Goal: Task Accomplishment & Management: Manage account settings

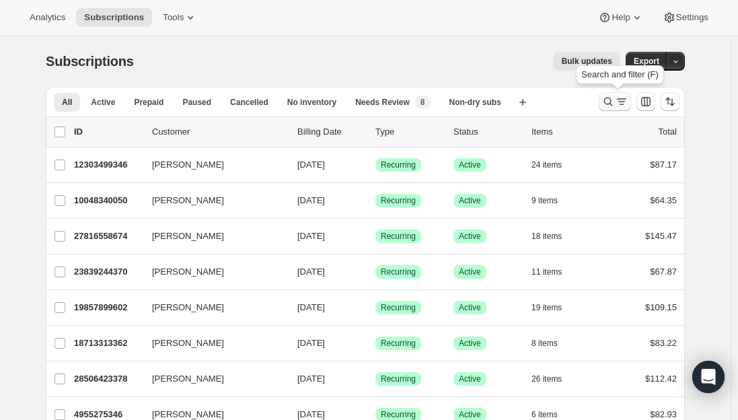
click at [615, 98] on icon "Search and filter results" at bounding box center [607, 101] width 13 height 13
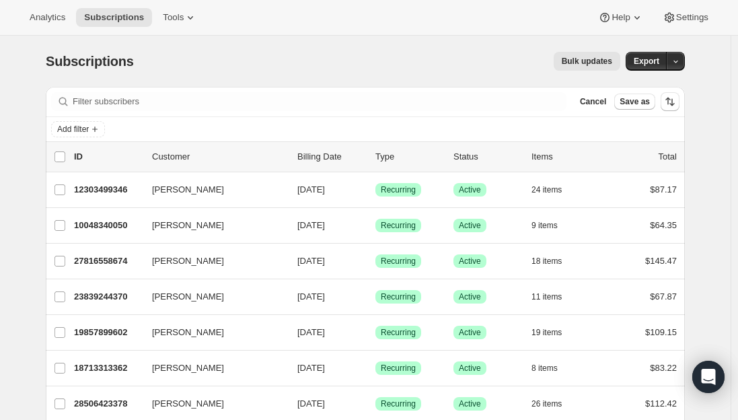
click at [270, 91] on div "Filter subscribers Cancel Save as" at bounding box center [365, 102] width 639 height 30
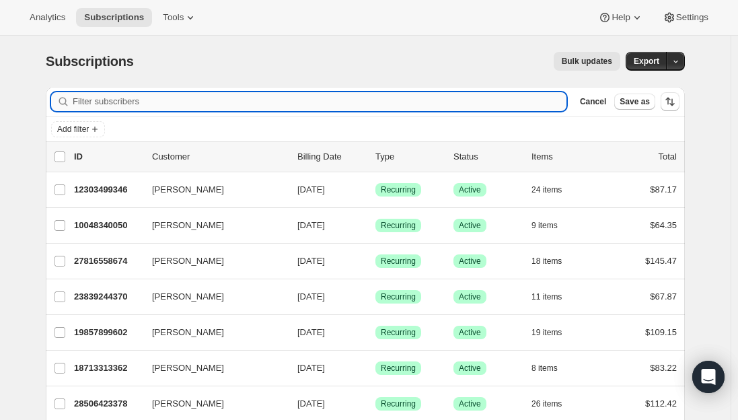
click at [263, 92] on input "Filter subscribers" at bounding box center [320, 101] width 494 height 19
paste input "racquel.chubirka@gmail.com"
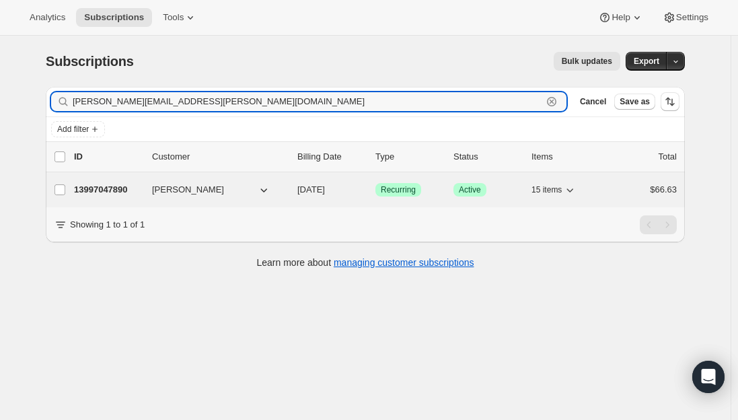
type input "racquel.chubirka@gmail.com"
click at [108, 190] on p "13997047890" at bounding box center [107, 189] width 67 height 13
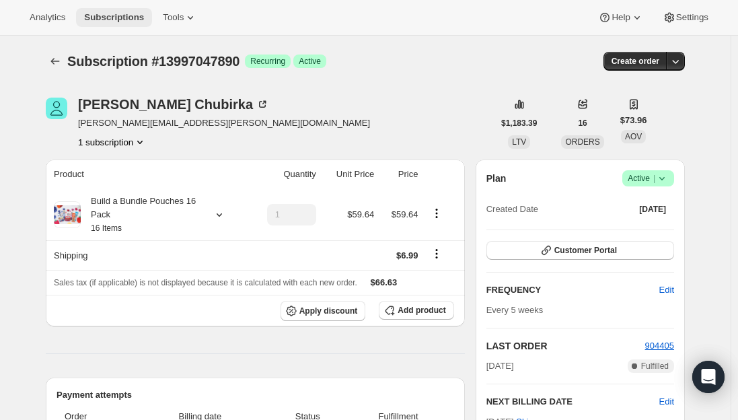
click at [110, 18] on span "Subscriptions" at bounding box center [114, 17] width 60 height 11
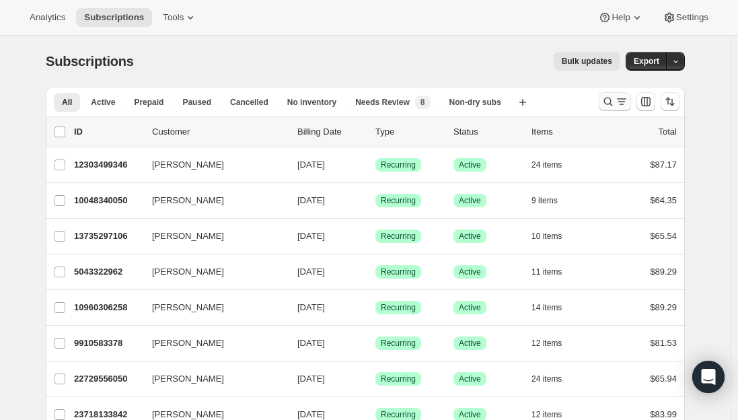
click at [626, 102] on icon "Search and filter results" at bounding box center [621, 101] width 13 height 13
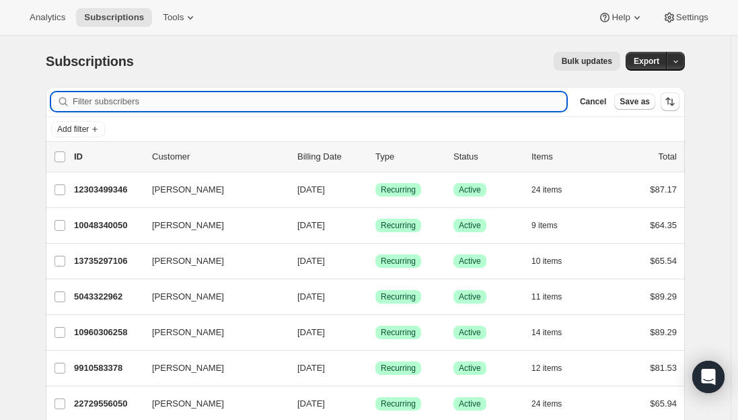
click at [204, 99] on input "Filter subscribers" at bounding box center [320, 101] width 494 height 19
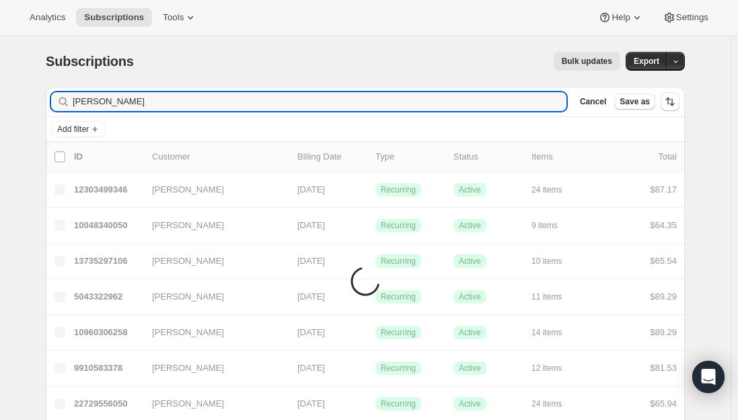
type input "[PERSON_NAME]"
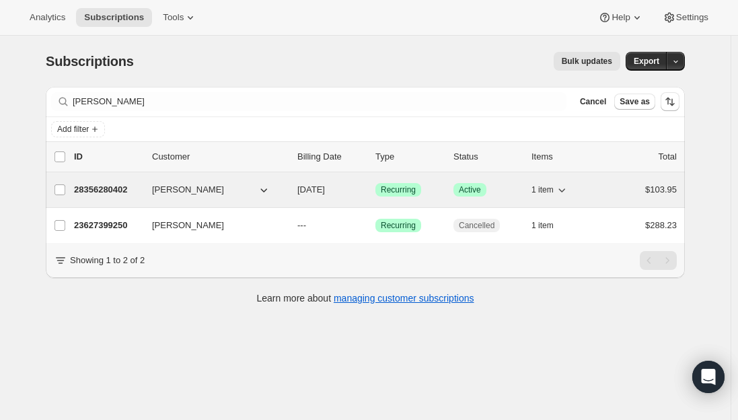
click at [107, 191] on p "28356280402" at bounding box center [107, 189] width 67 height 13
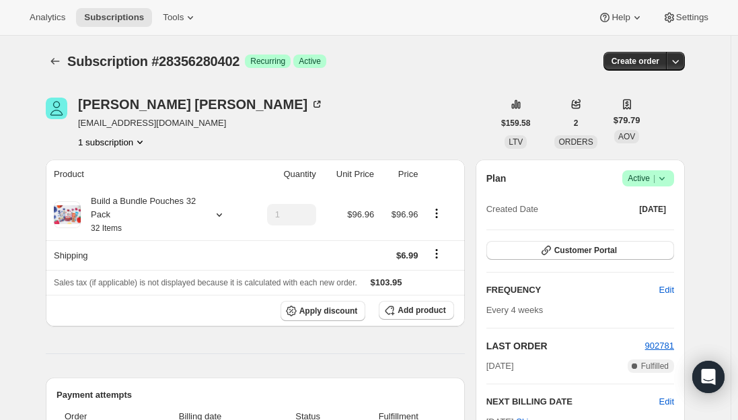
click at [652, 178] on span "Active |" at bounding box center [648, 178] width 41 height 13
click at [653, 233] on span "Cancel subscription" at bounding box center [652, 228] width 76 height 10
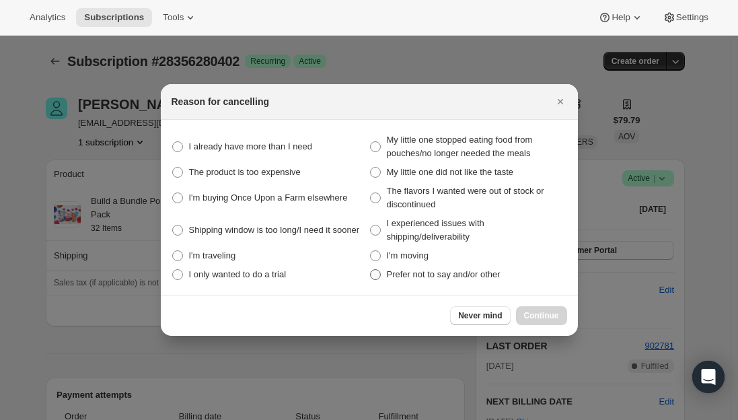
click at [373, 276] on span ":rj7:" at bounding box center [375, 274] width 11 height 11
click at [371, 270] on other "Prefer not to say and/or other" at bounding box center [370, 269] width 1 height 1
radio other "true"
click at [544, 310] on button "Continue" at bounding box center [541, 315] width 51 height 19
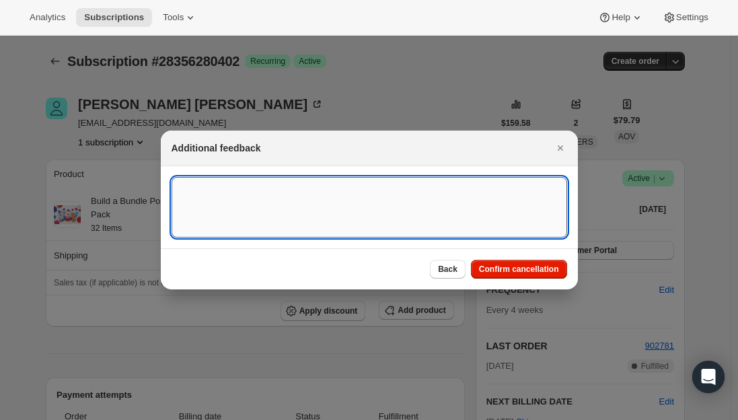
click at [245, 196] on textarea ":rj7:" at bounding box center [370, 207] width 396 height 61
type textarea "Canceled per phone call."
drag, startPoint x: 502, startPoint y: 272, endPoint x: 639, endPoint y: 272, distance: 137.2
click at [503, 272] on span "Confirm cancellation" at bounding box center [519, 269] width 80 height 11
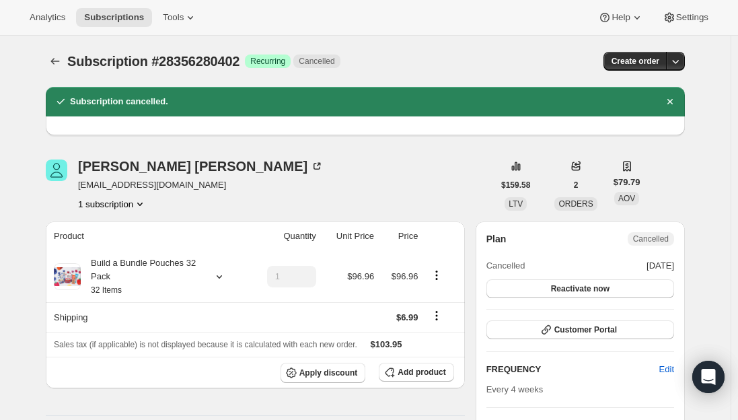
click at [334, 177] on div "Courtney Vermeesch goughcourtney6@gmail.com 1 subscription" at bounding box center [269, 184] width 447 height 51
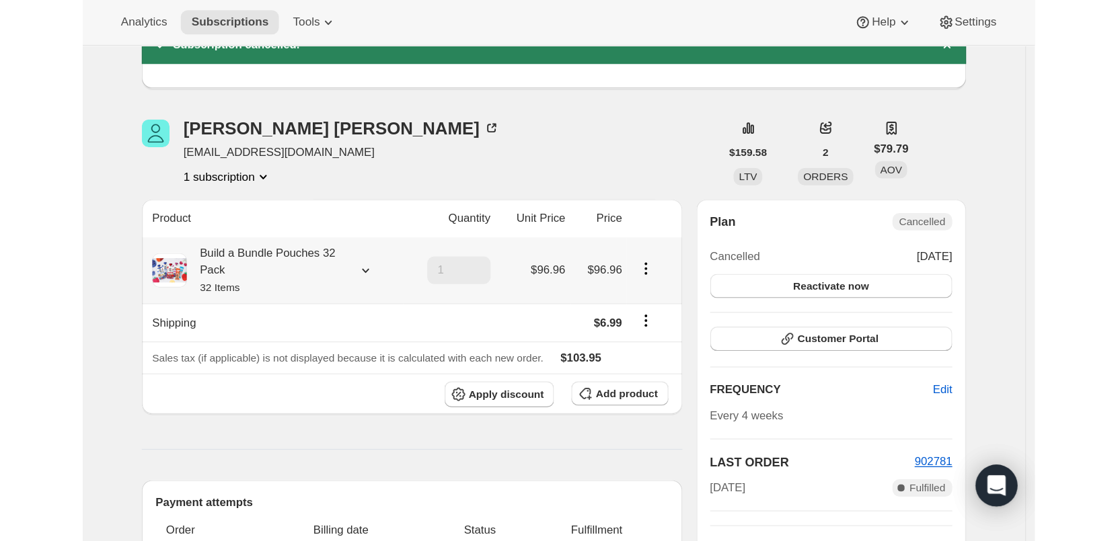
scroll to position [67, 0]
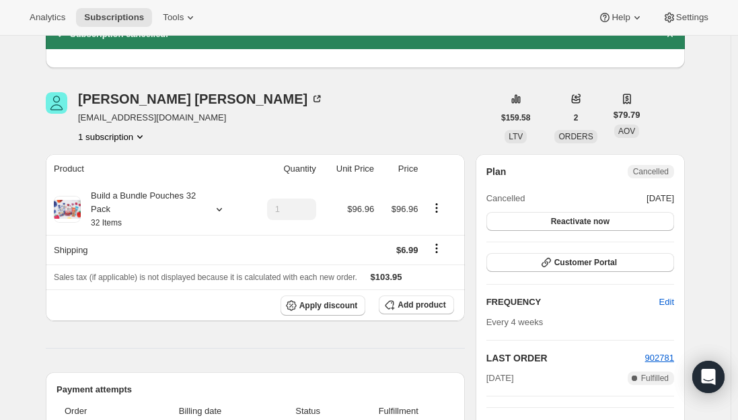
click at [137, 116] on span "goughcourtney6@gmail.com" at bounding box center [201, 117] width 246 height 13
drag, startPoint x: 137, startPoint y: 116, endPoint x: 120, endPoint y: 114, distance: 17.5
click at [120, 114] on span "goughcourtney6@gmail.com" at bounding box center [201, 117] width 246 height 13
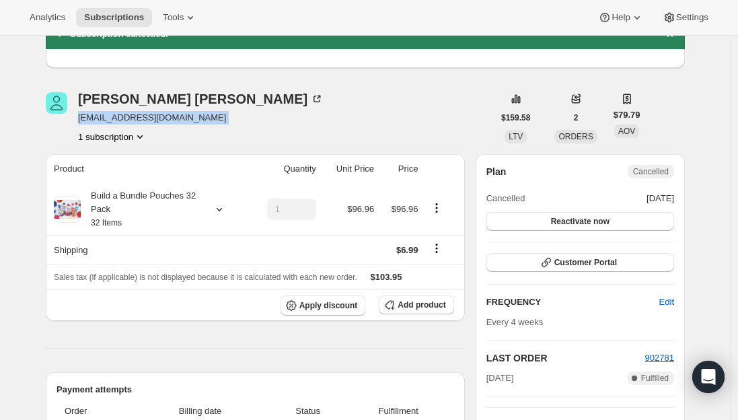
click at [120, 114] on span "goughcourtney6@gmail.com" at bounding box center [201, 117] width 246 height 13
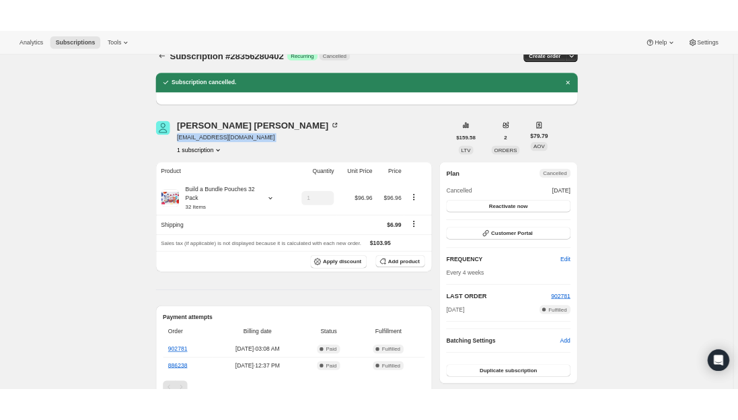
scroll to position [0, 0]
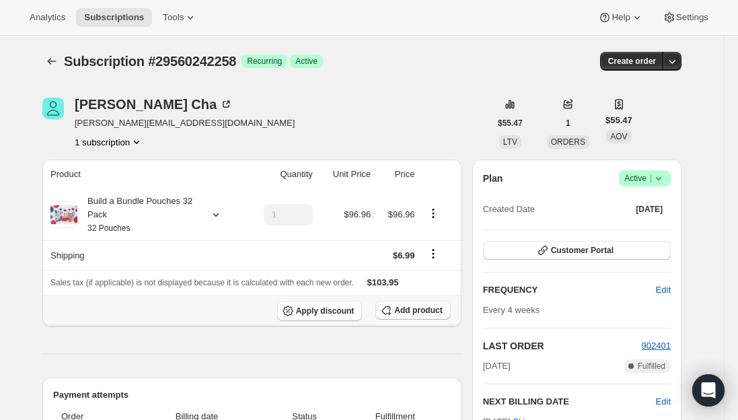
click at [410, 309] on span "Add product" at bounding box center [418, 310] width 48 height 11
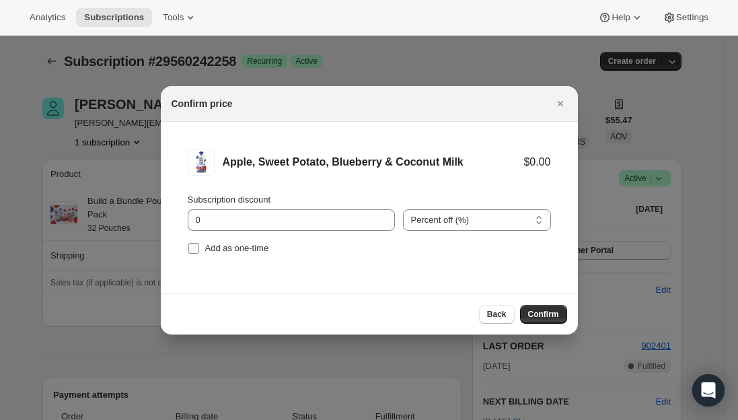
click at [193, 248] on input "Add as one-time" at bounding box center [193, 248] width 11 height 11
checkbox input "true"
click at [534, 317] on span "Confirm" at bounding box center [543, 314] width 31 height 11
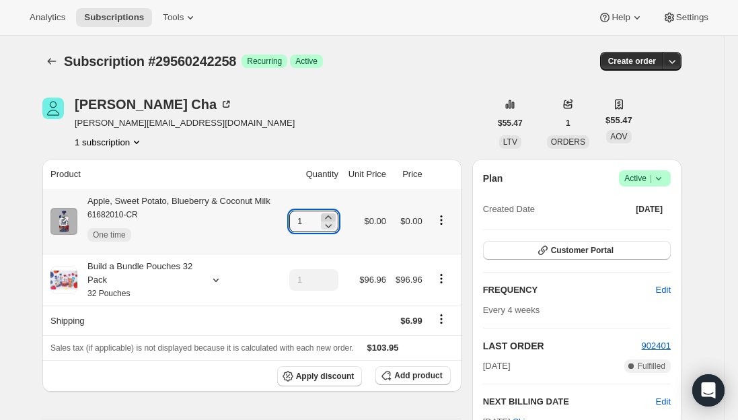
click at [333, 213] on icon at bounding box center [328, 217] width 13 height 13
type input "5"
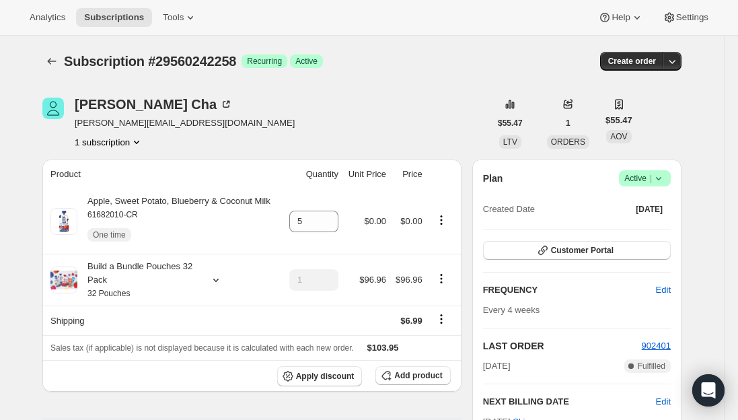
drag, startPoint x: 105, startPoint y: 26, endPoint x: 116, endPoint y: 64, distance: 40.0
click at [105, 26] on button "Subscriptions" at bounding box center [114, 17] width 76 height 19
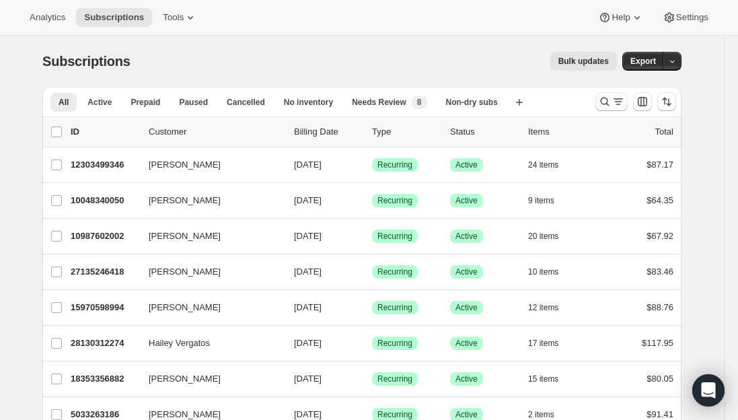
click at [609, 100] on icon "Search and filter results" at bounding box center [604, 101] width 13 height 13
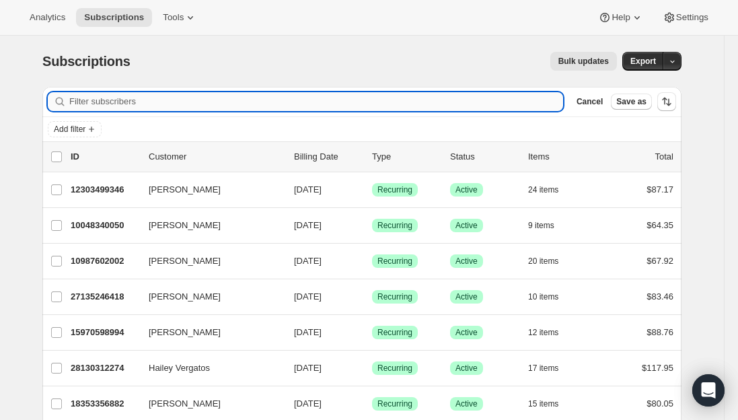
click at [323, 96] on input "Filter subscribers" at bounding box center [316, 101] width 494 height 19
paste input "[EMAIL_ADDRESS][DOMAIN_NAME]"
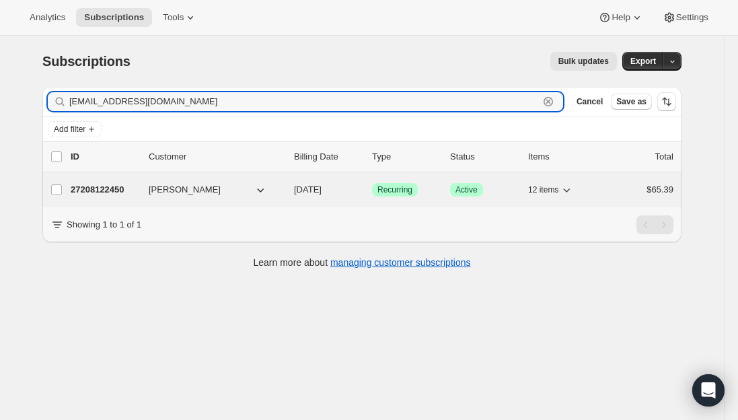
type input "[EMAIL_ADDRESS][DOMAIN_NAME]"
click at [116, 188] on p "27208122450" at bounding box center [104, 189] width 67 height 13
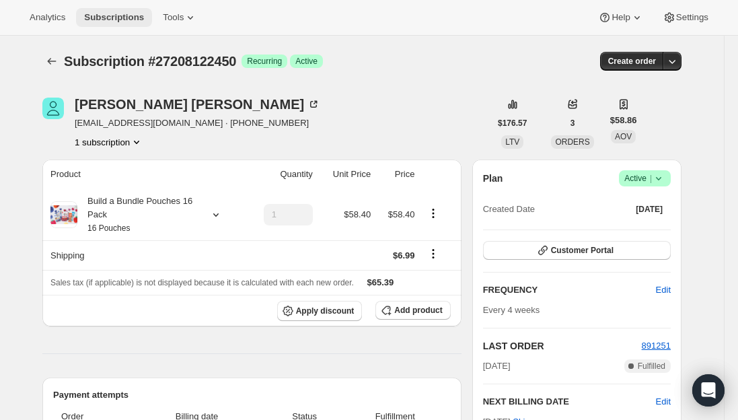
click at [128, 8] on button "Subscriptions" at bounding box center [114, 17] width 76 height 19
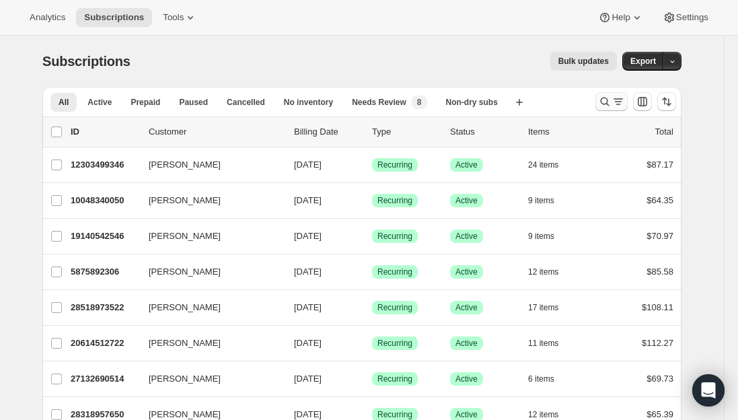
click at [617, 103] on icon "Search and filter results" at bounding box center [617, 101] width 13 height 13
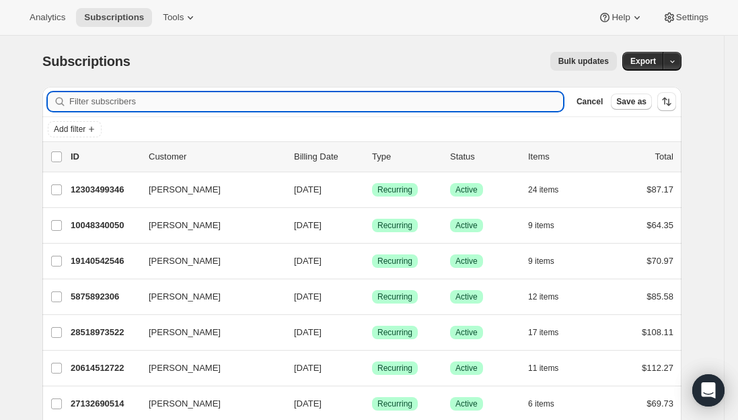
click at [122, 97] on input "Filter subscribers" at bounding box center [316, 101] width 494 height 19
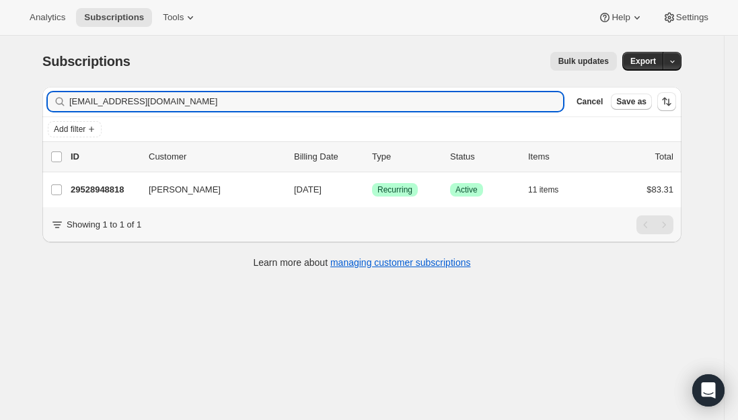
type input "[EMAIL_ADDRESS][DOMAIN_NAME]"
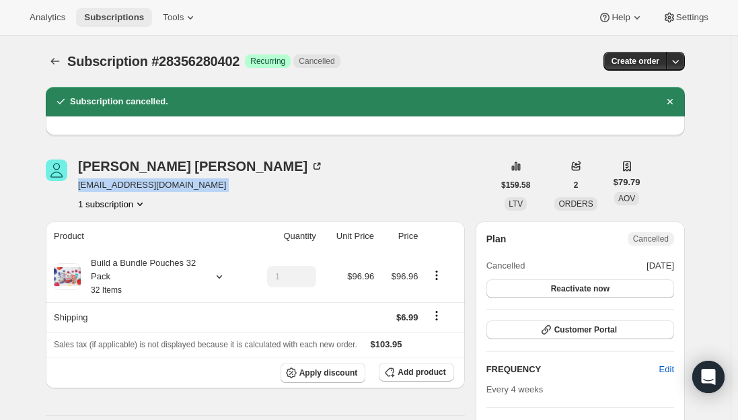
click at [103, 22] on span "Subscriptions" at bounding box center [114, 17] width 60 height 11
